Goal: Transaction & Acquisition: Purchase product/service

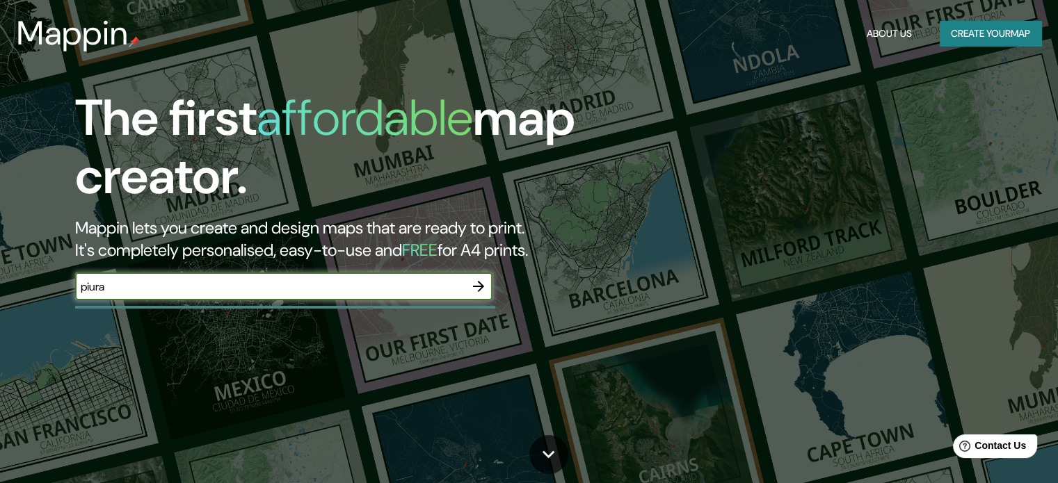
type input "piura"
click at [470, 289] on icon "button" at bounding box center [478, 286] width 17 height 17
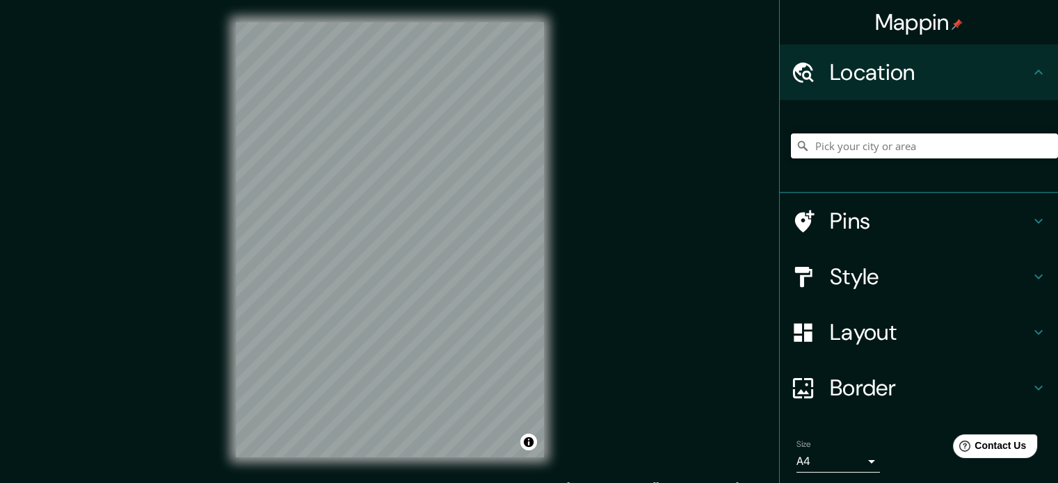
click at [835, 147] on input "Pick your city or area" at bounding box center [924, 146] width 267 height 25
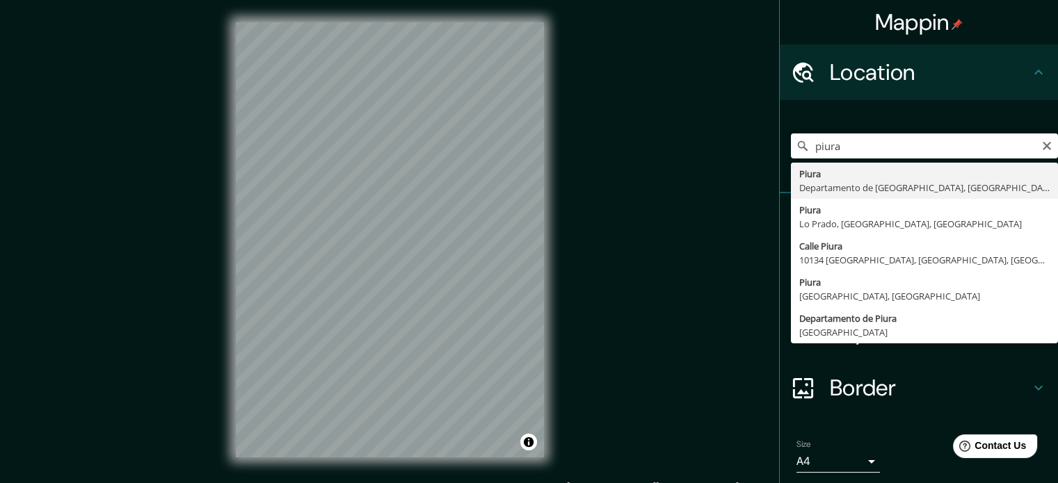
type input "Piura, [GEOGRAPHIC_DATA], [GEOGRAPHIC_DATA]"
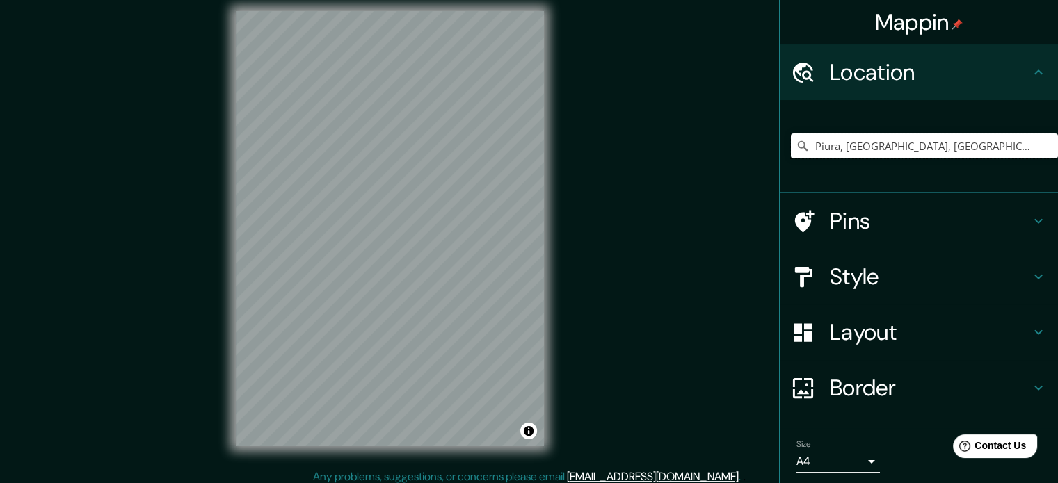
scroll to position [18, 0]
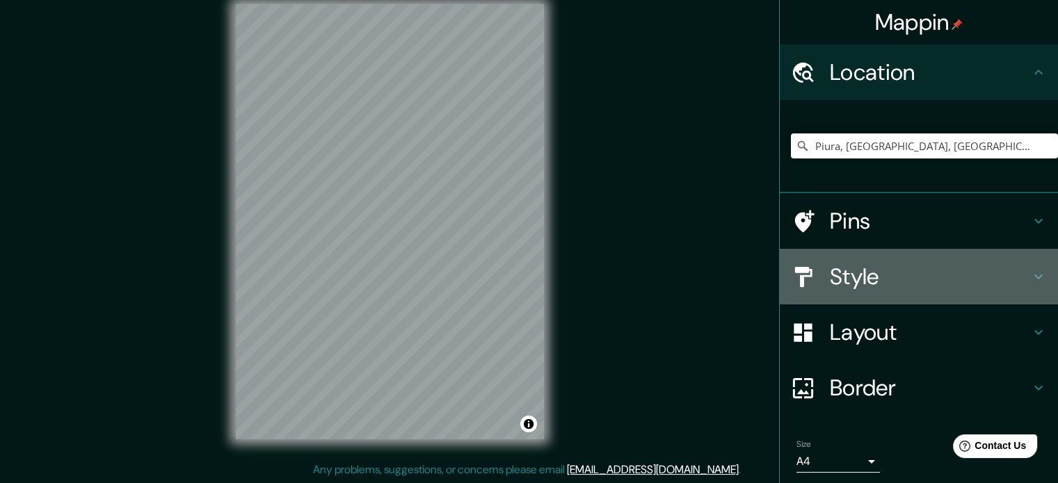
click at [909, 271] on h4 "Style" at bounding box center [930, 277] width 200 height 28
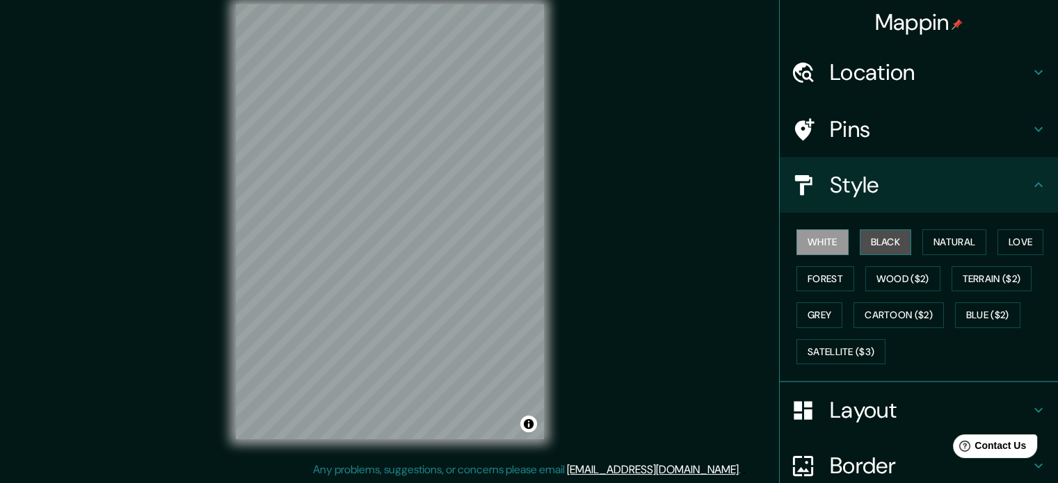
click at [874, 244] on button "Black" at bounding box center [886, 243] width 52 height 26
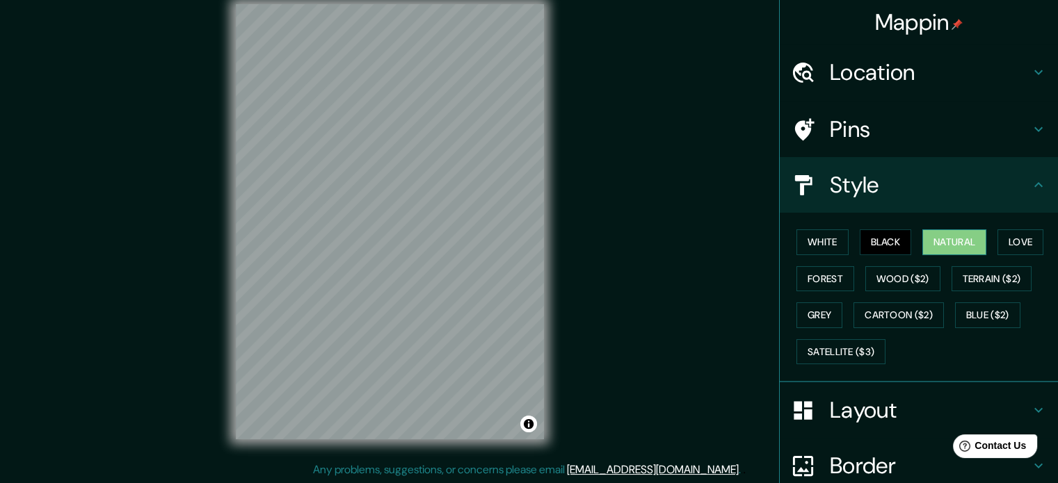
click at [933, 237] on button "Natural" at bounding box center [954, 243] width 64 height 26
click at [1009, 245] on button "Love" at bounding box center [1021, 243] width 46 height 26
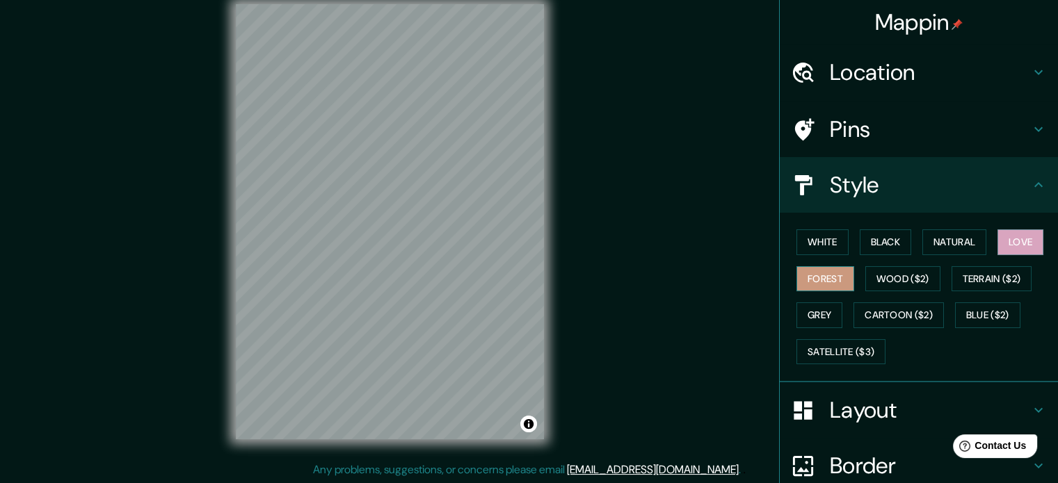
click at [801, 280] on button "Forest" at bounding box center [826, 279] width 58 height 26
click at [886, 279] on button "Wood ($2)" at bounding box center [902, 279] width 75 height 26
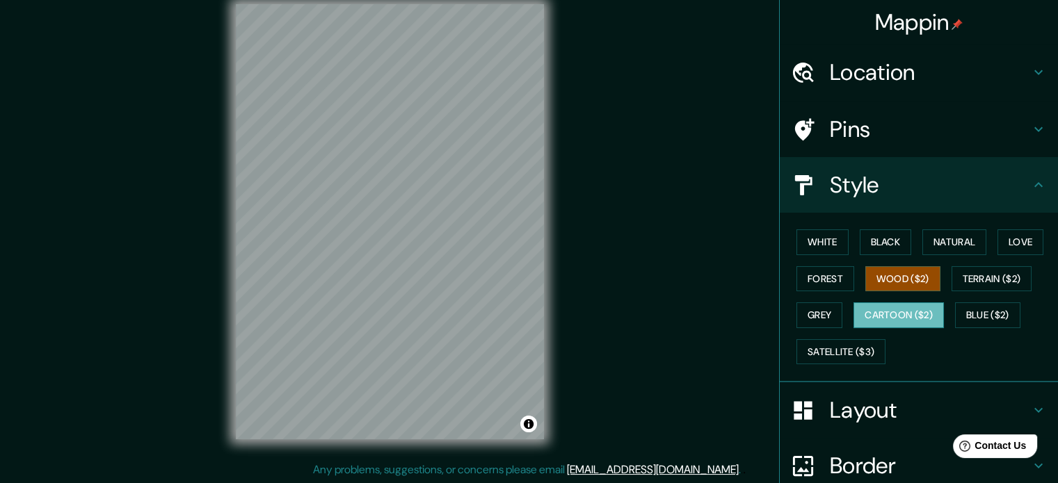
click at [883, 312] on button "Cartoon ($2)" at bounding box center [899, 316] width 90 height 26
click at [805, 317] on button "Grey" at bounding box center [820, 316] width 46 height 26
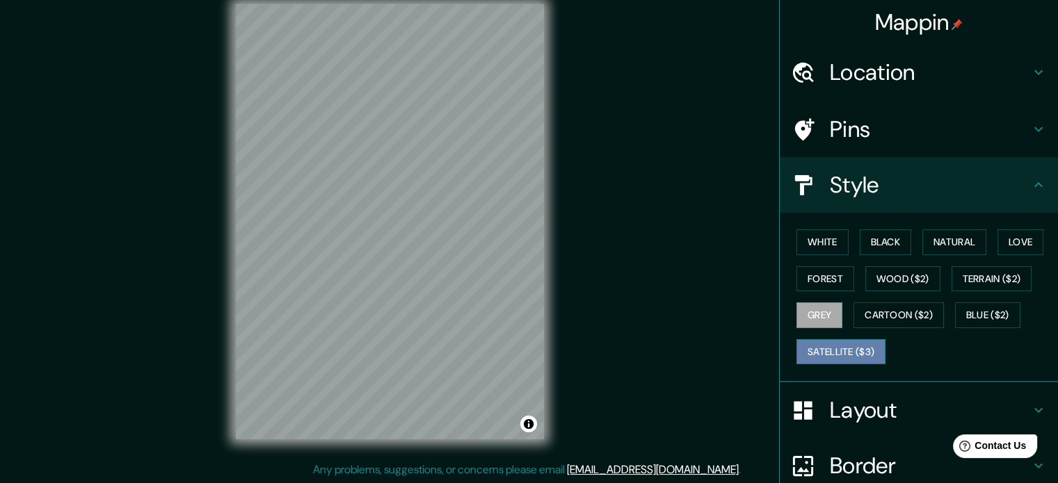
click at [818, 346] on button "Satellite ($3)" at bounding box center [841, 352] width 89 height 26
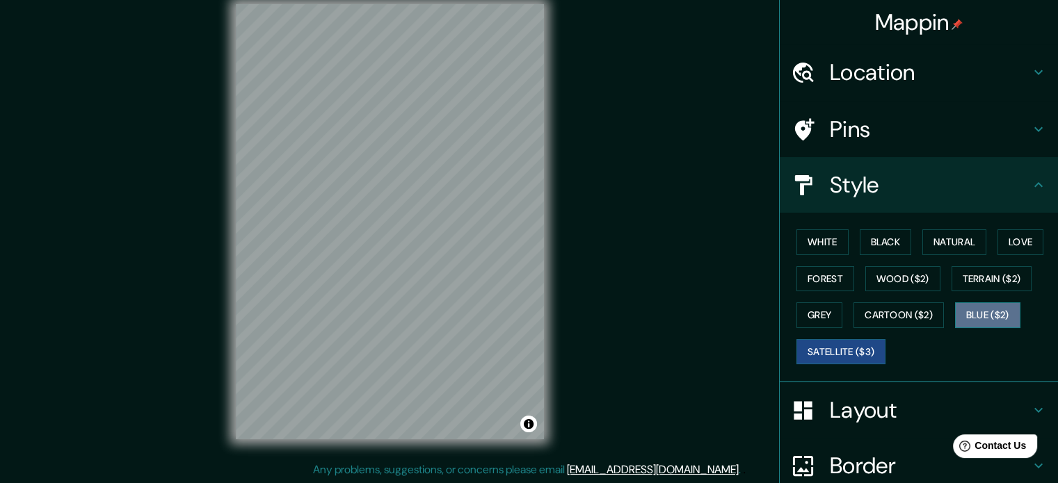
click at [968, 310] on button "Blue ($2)" at bounding box center [987, 316] width 65 height 26
